Goal: Find specific page/section: Find specific page/section

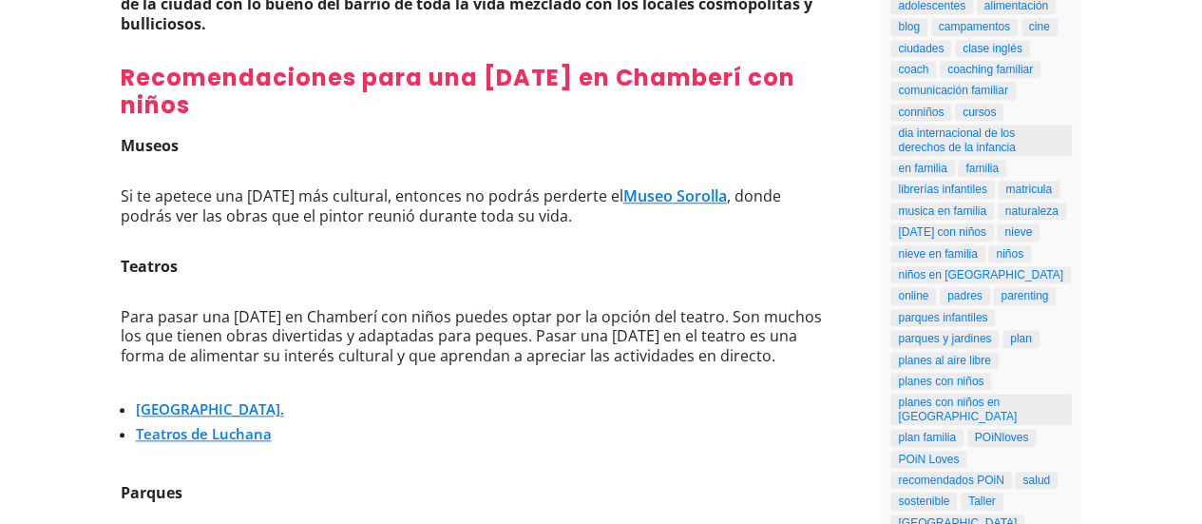
scroll to position [1067, 0]
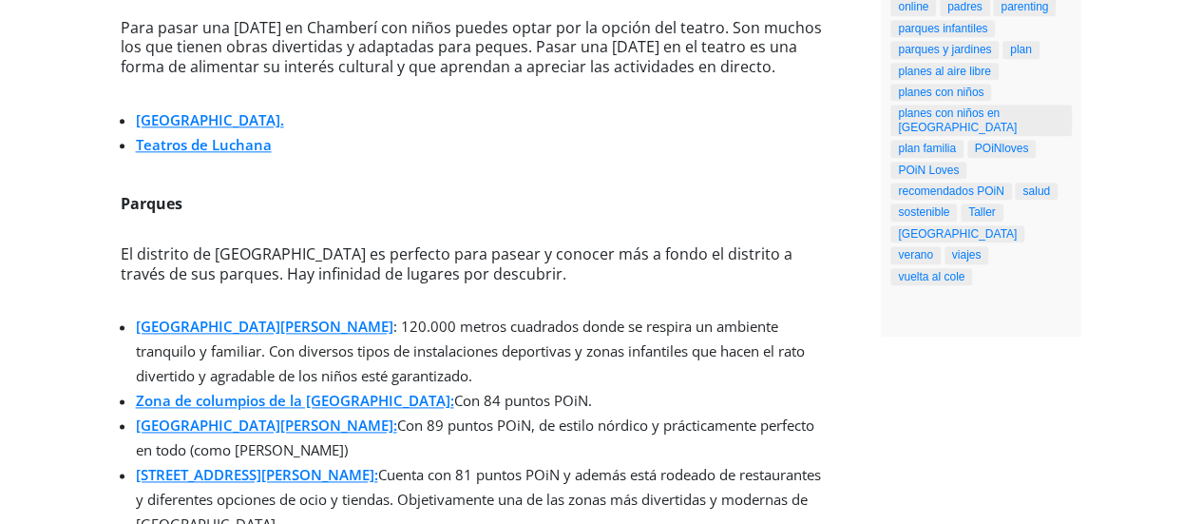
click at [409, 391] on link "Zona de columpios de la [GEOGRAPHIC_DATA]:" at bounding box center [295, 400] width 318 height 19
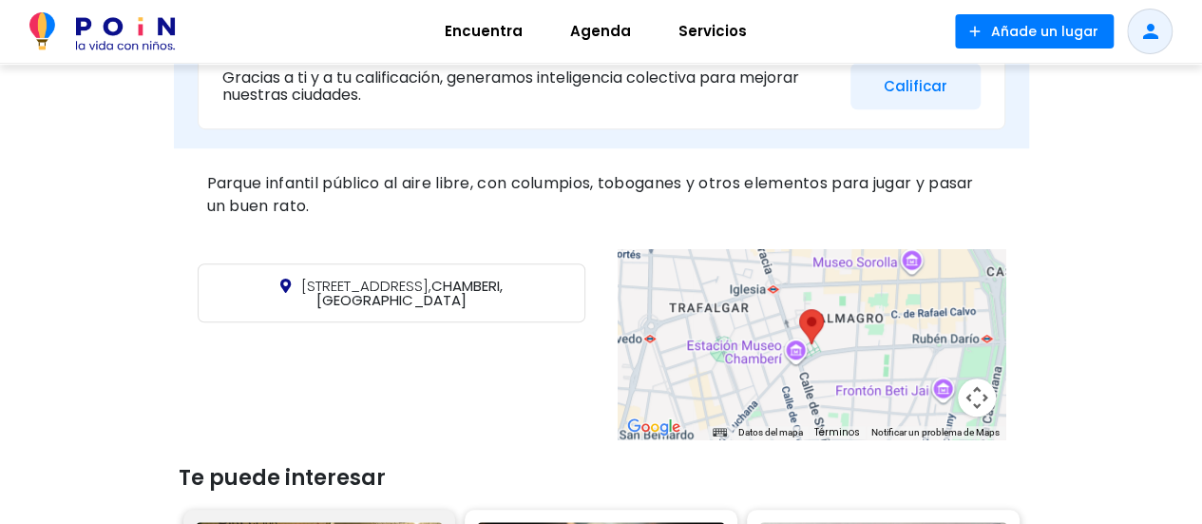
scroll to position [145, 0]
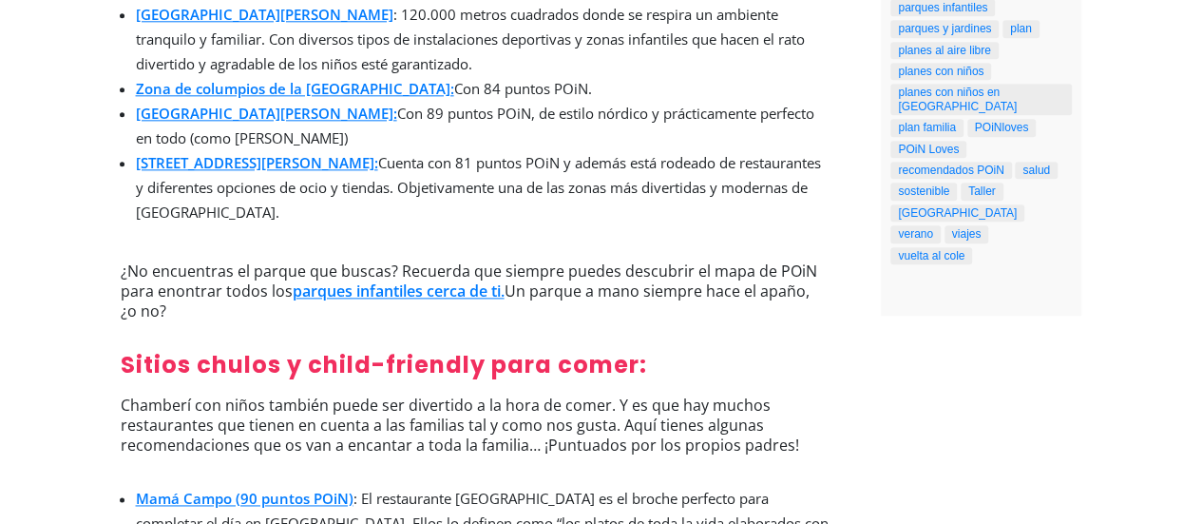
scroll to position [1080, 0]
